Goal: Find specific page/section: Find specific page/section

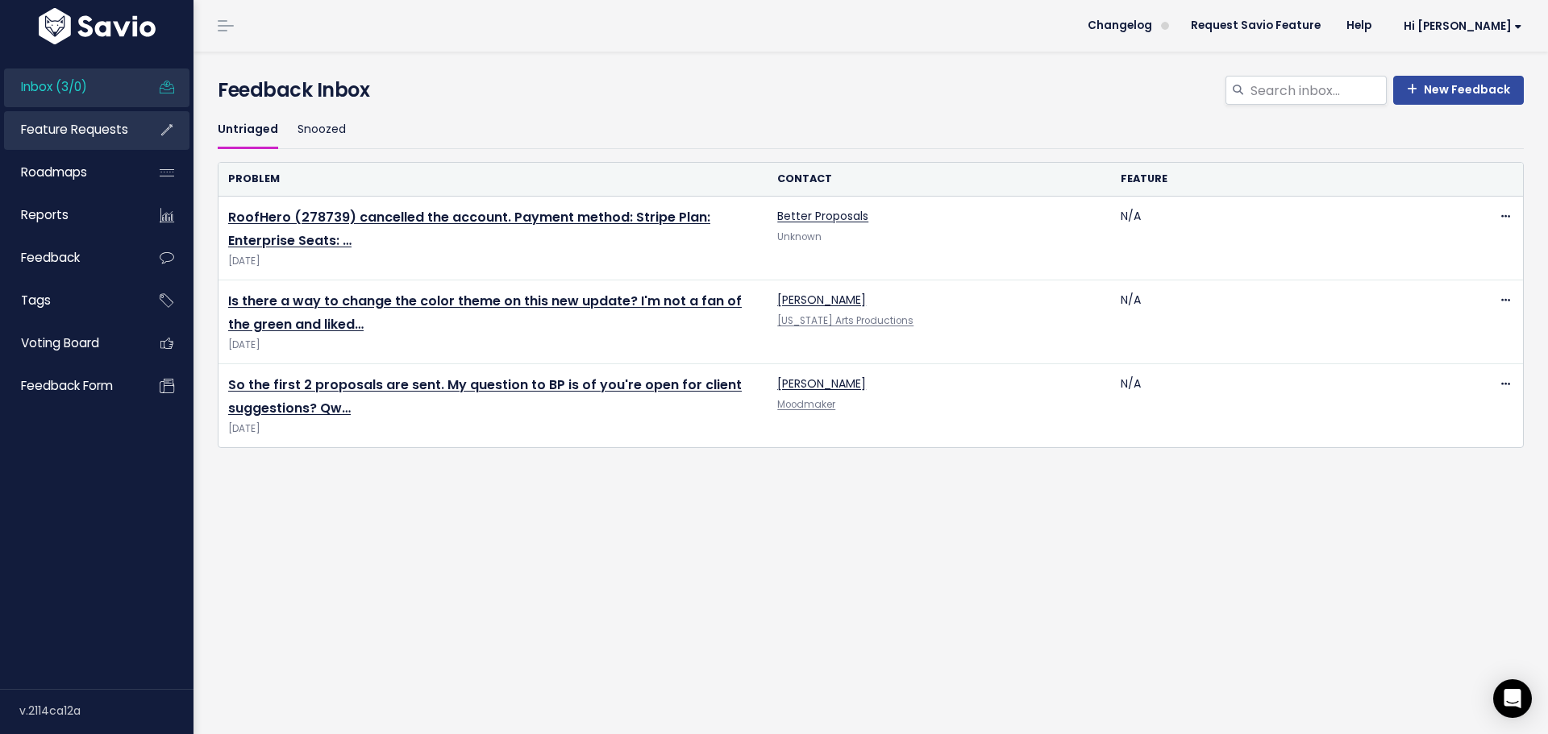
click at [78, 122] on span "Feature Requests" at bounding box center [74, 129] width 107 height 17
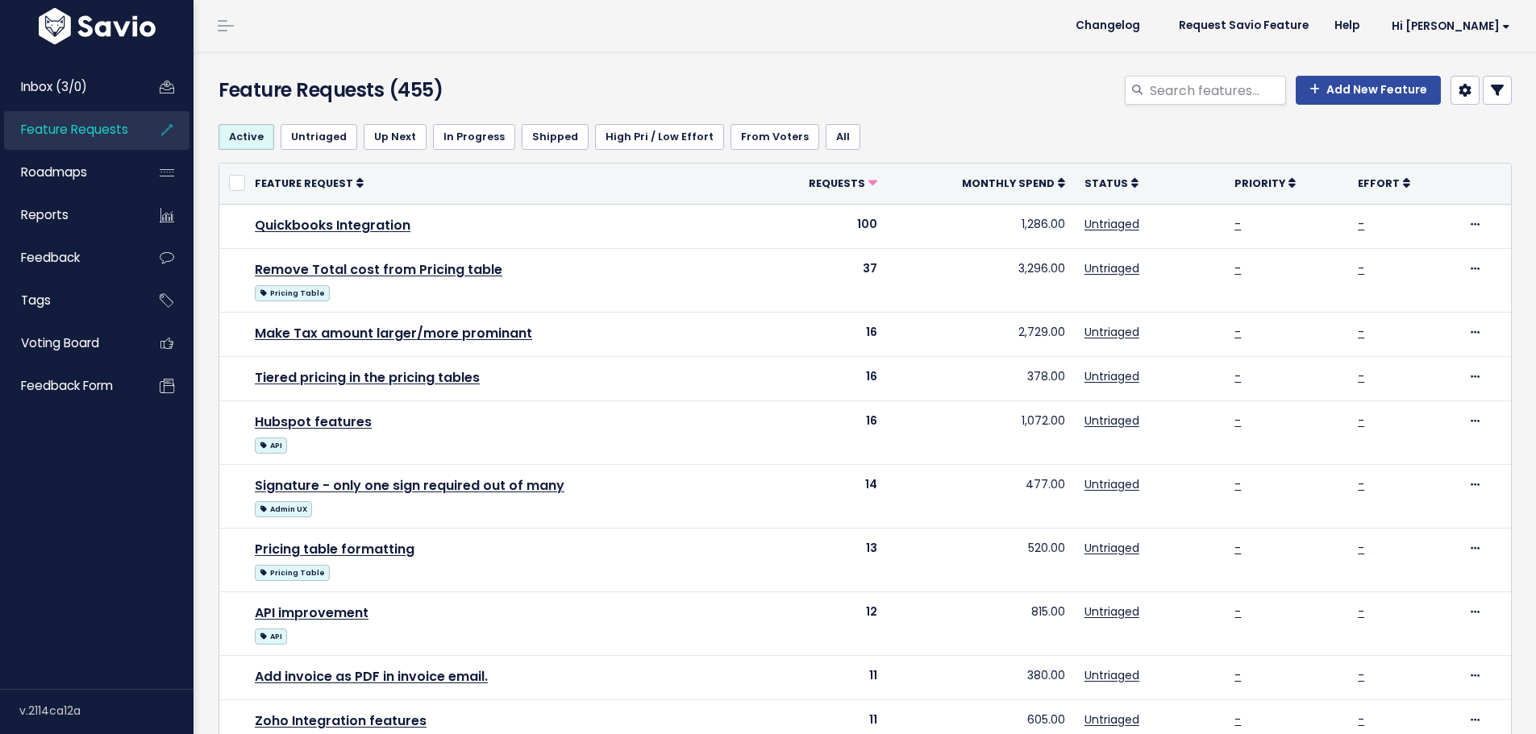
select select
click at [1490, 86] on icon at bounding box center [1496, 90] width 13 height 13
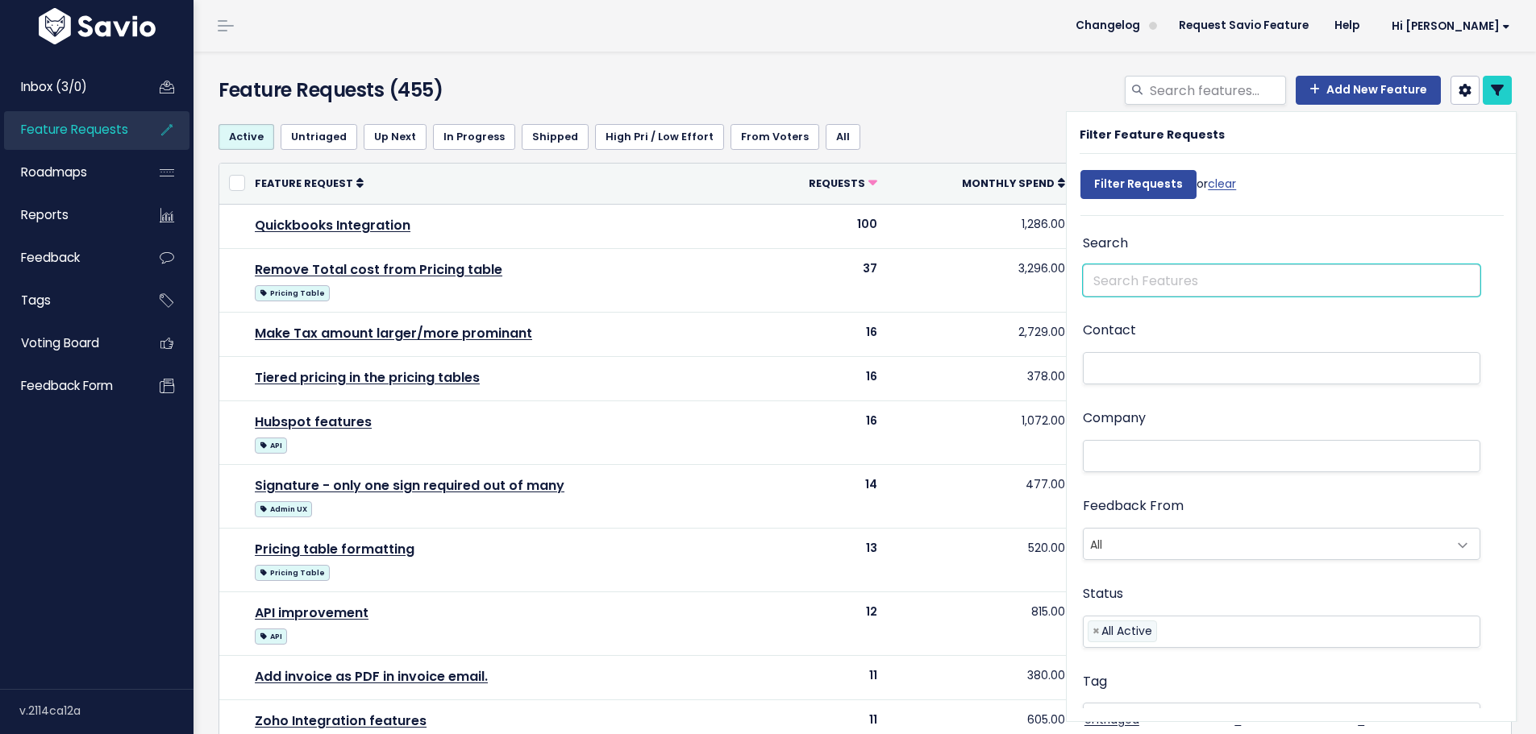
click at [1202, 277] on input "text" at bounding box center [1281, 280] width 397 height 32
type input "zapier"
click at [1080, 170] on input "Filter Requests" at bounding box center [1138, 184] width 116 height 29
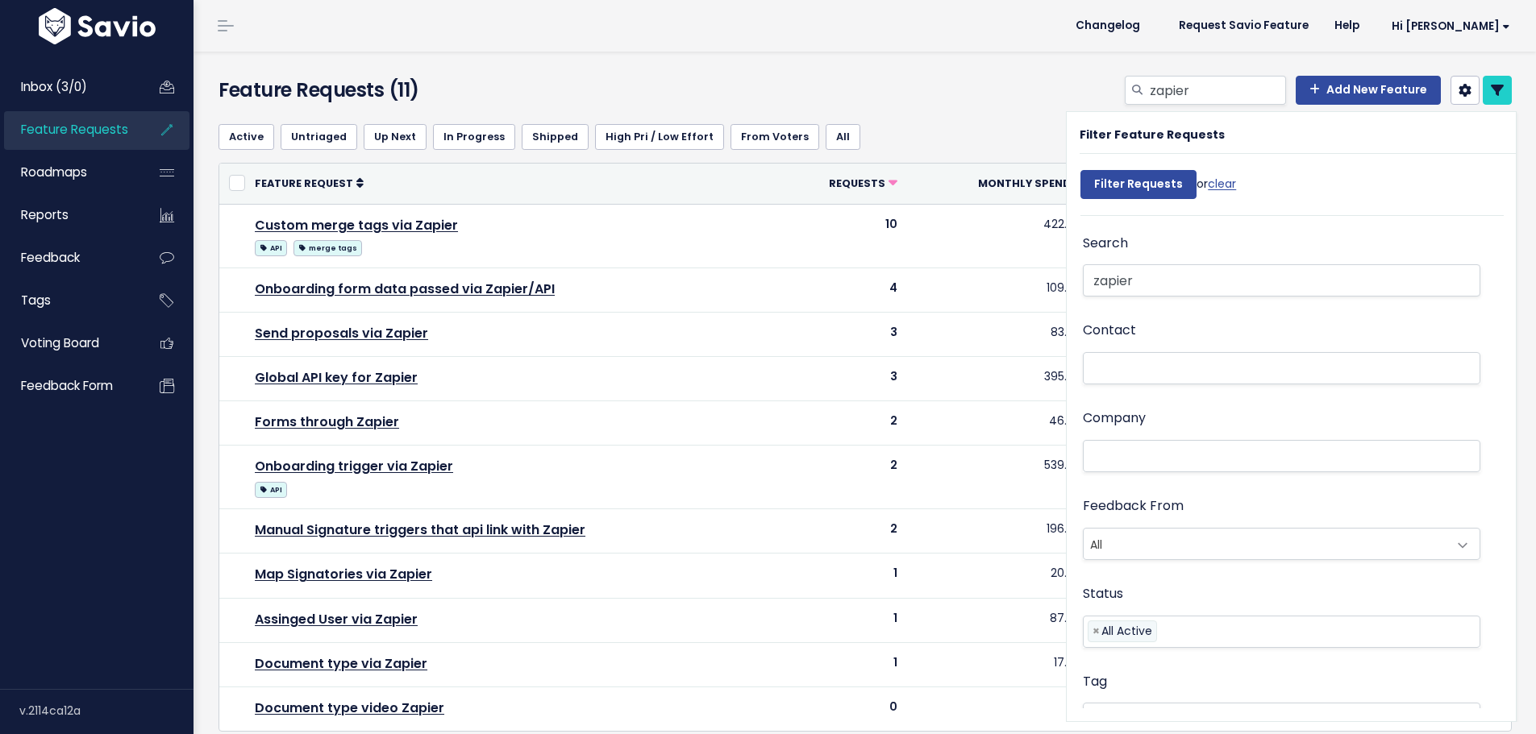
select select
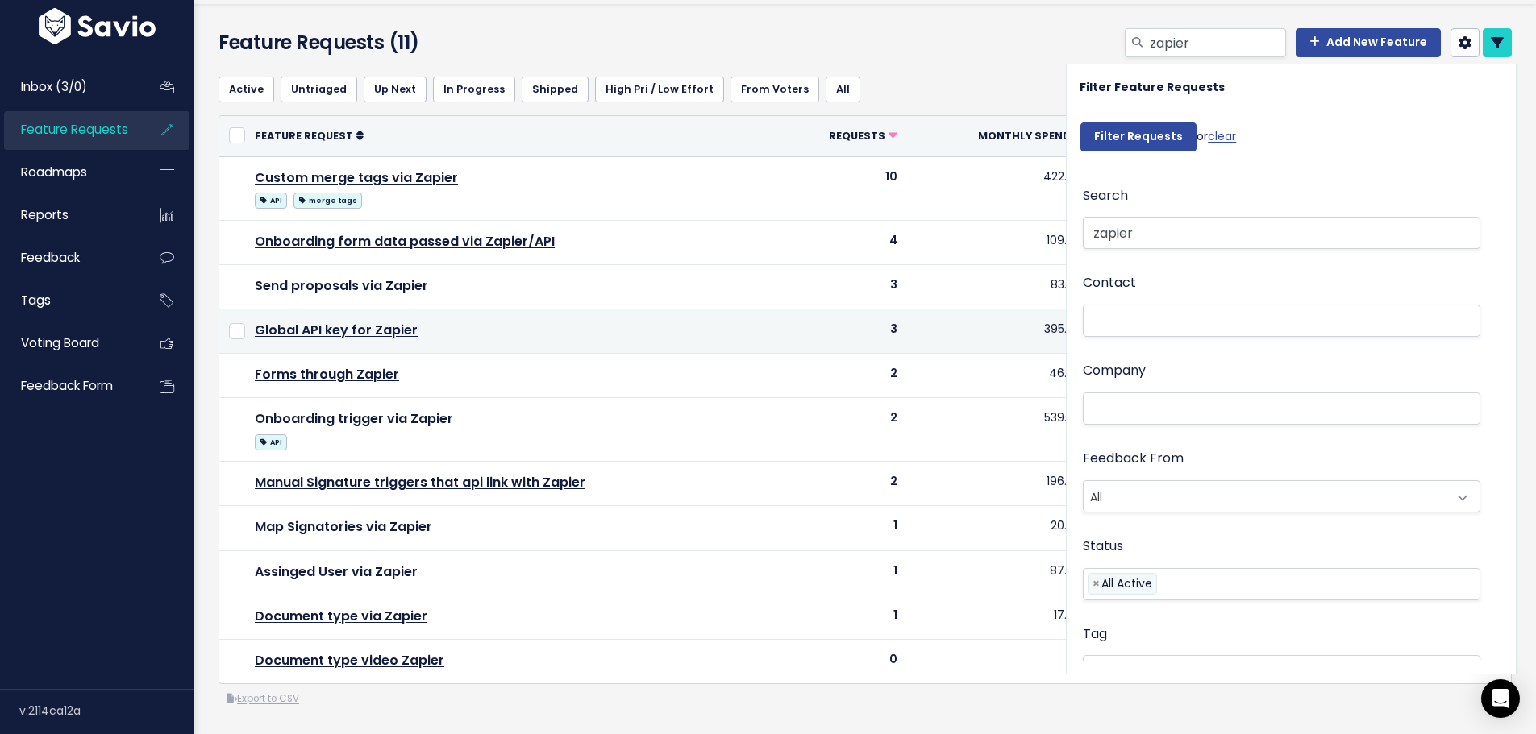
scroll to position [72, 0]
